Goal: Submit feedback/report problem

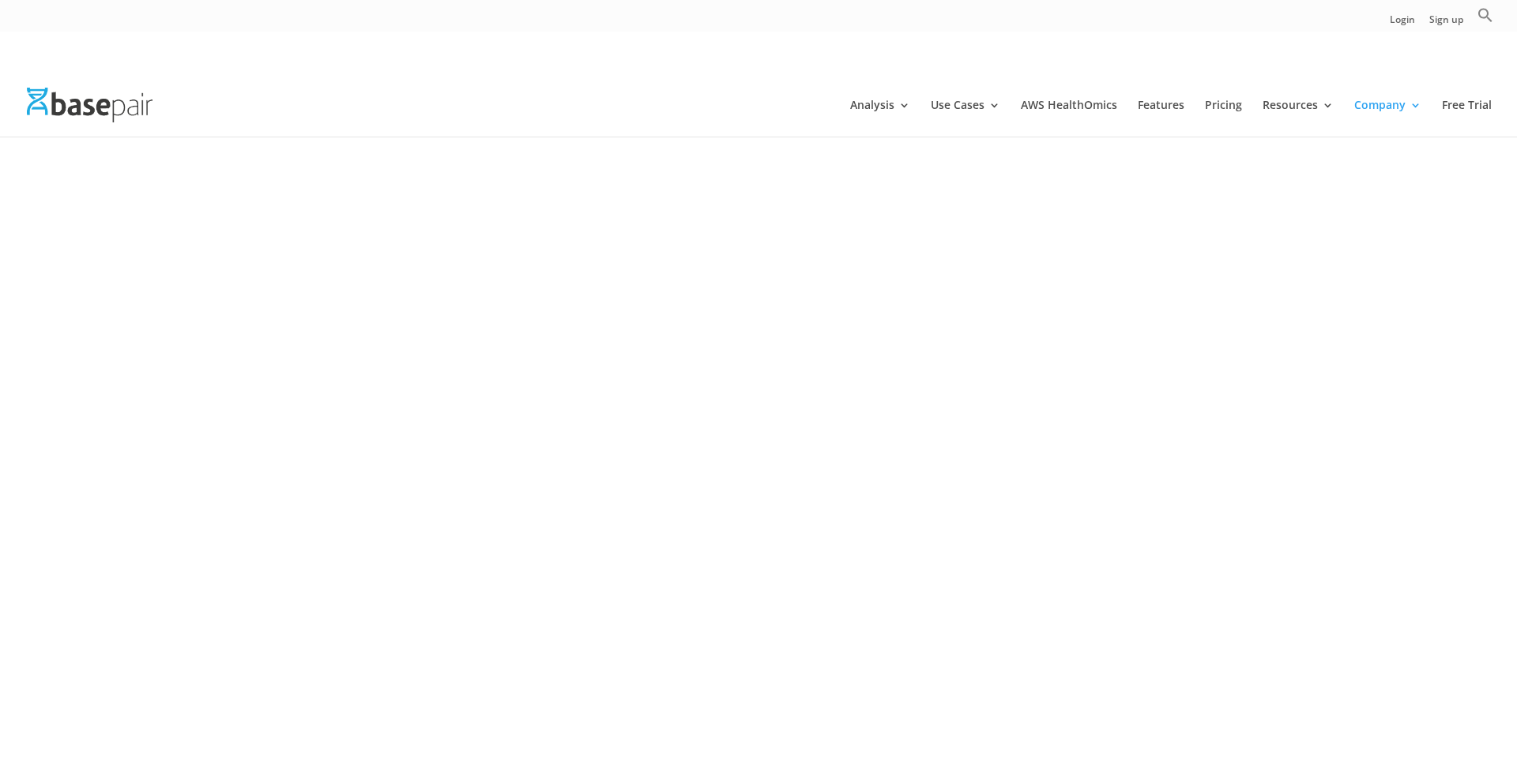
scroll to position [2669, 0]
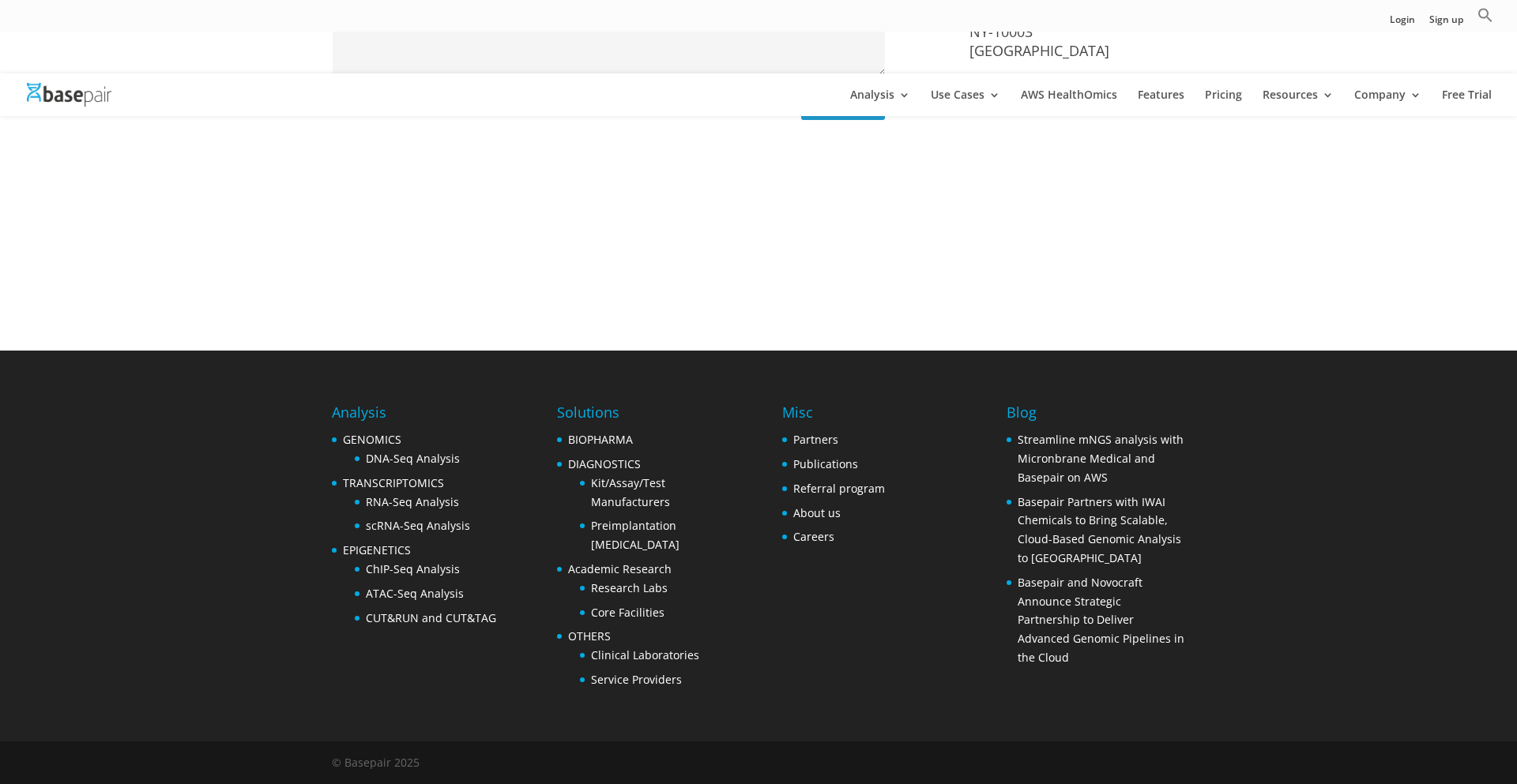
type input "[PERSON_NAME][EMAIL_ADDRESS][DOMAIN_NAME]"
type textarea "Hey! Just launched TurboJot — the AI-powered outreach tool that actually wrote …"
type input "[PERSON_NAME]"
click at [0, 0] on span "Search Button" at bounding box center [0, 0] width 0 height 0
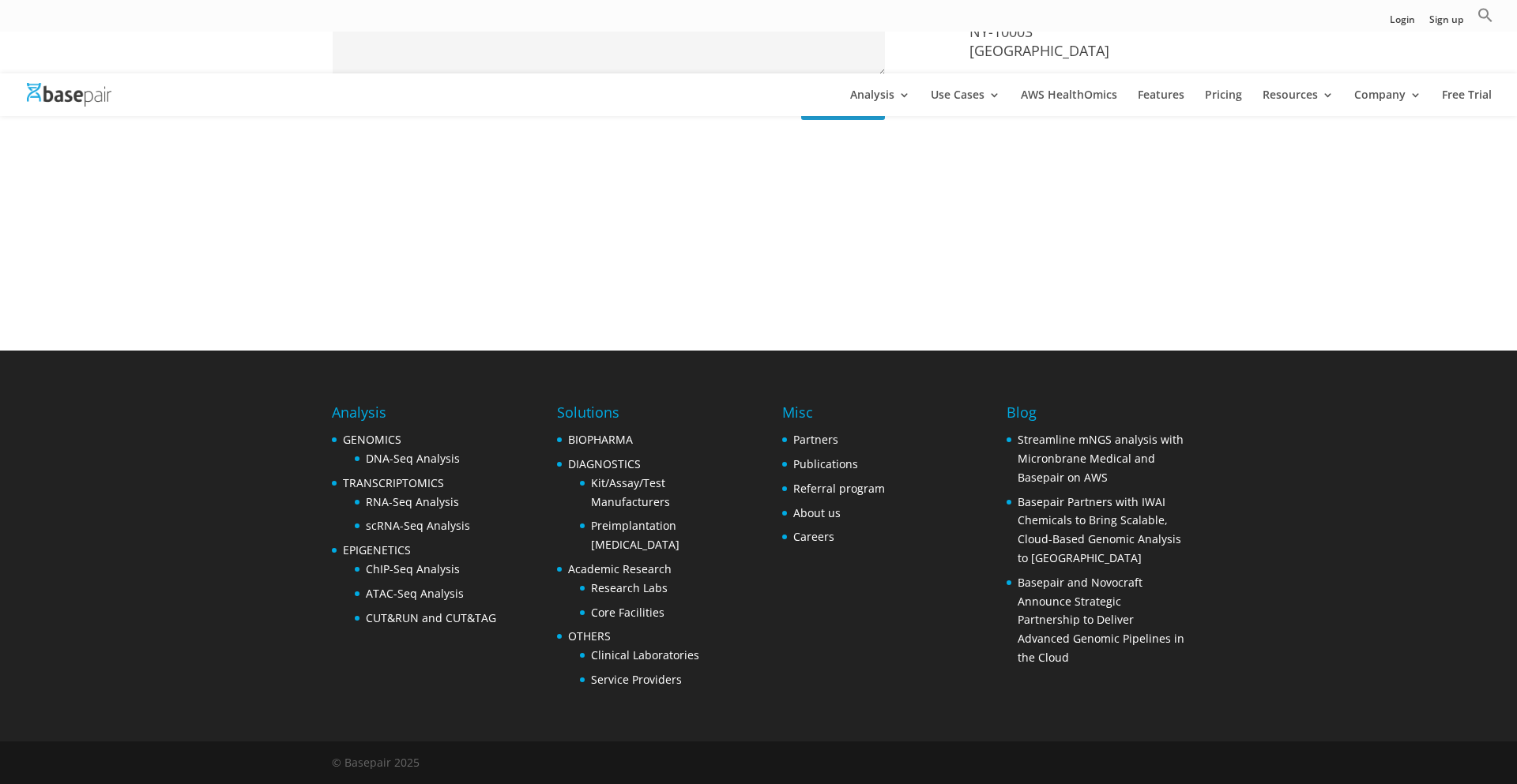
scroll to position [974, 0]
